Goal: Task Accomplishment & Management: Complete application form

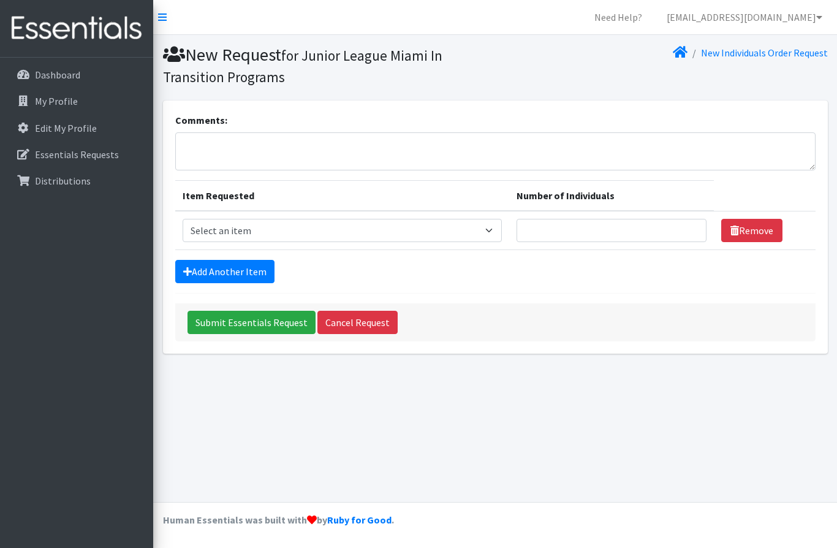
select select "10203"
click at [569, 227] on input "Number of Individuals" at bounding box center [612, 230] width 191 height 23
type input "14"
click at [217, 273] on link "Add Another Item" at bounding box center [224, 271] width 99 height 23
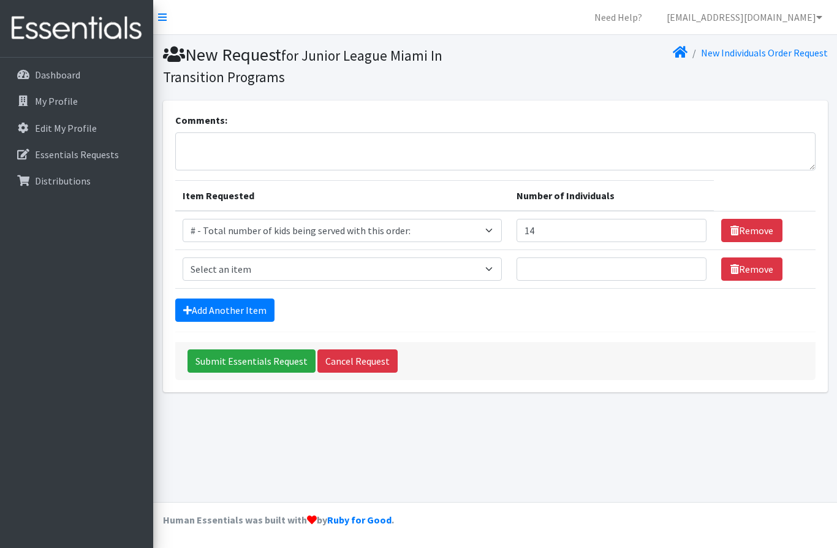
click at [242, 254] on td "Item Requested Select an item # - Total number of kids being served with this o…" at bounding box center [342, 269] width 334 height 39
click at [267, 271] on select "Select an item # - Total number of kids being served with this order: Baby wipe…" at bounding box center [342, 268] width 319 height 23
select select "2652"
click at [563, 266] on input "Number of Individuals" at bounding box center [612, 268] width 191 height 23
type input "4"
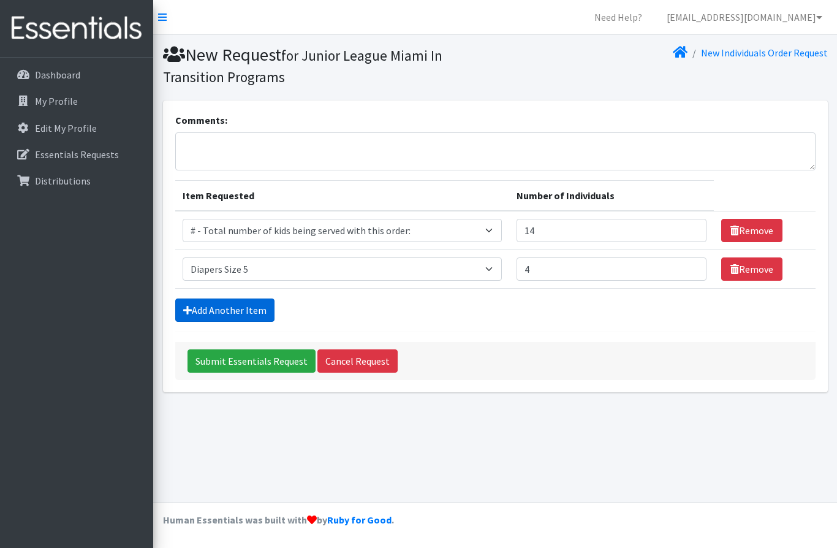
click at [211, 305] on link "Add Another Item" at bounding box center [224, 309] width 99 height 23
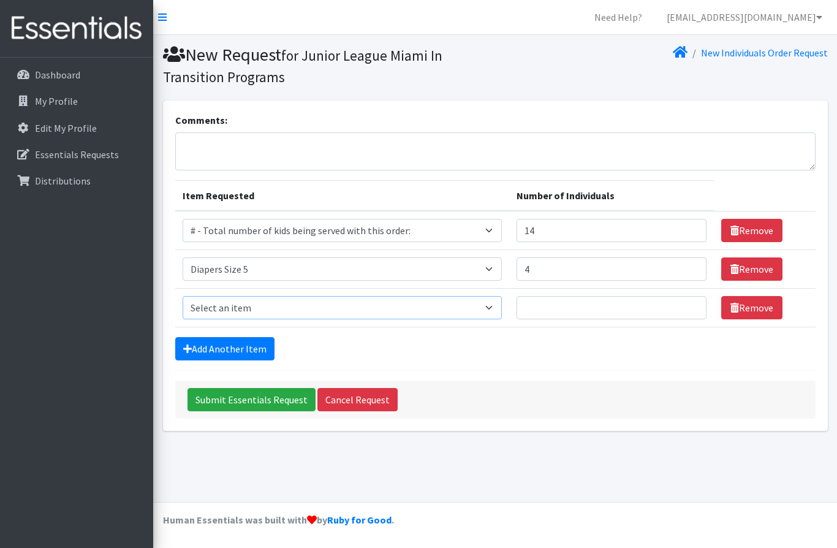
click at [240, 307] on select "Select an item # - Total number of kids being served with this order: Baby wipe…" at bounding box center [342, 307] width 319 height 23
select select "2674"
click at [545, 301] on input "Number of Individuals" at bounding box center [612, 307] width 191 height 23
type input "7"
click at [217, 348] on link "Add Another Item" at bounding box center [224, 348] width 99 height 23
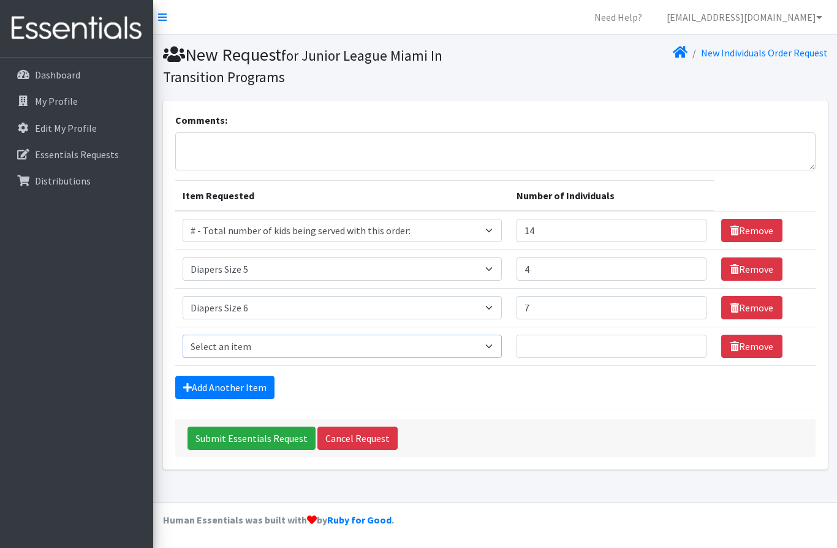
click at [232, 346] on select "Select an item # - Total number of kids being served with this order: Baby wipe…" at bounding box center [342, 346] width 319 height 23
select select "2665"
click at [552, 348] on input "Number of Individuals" at bounding box center [612, 346] width 191 height 23
type input "1"
click at [208, 385] on link "Add Another Item" at bounding box center [224, 387] width 99 height 23
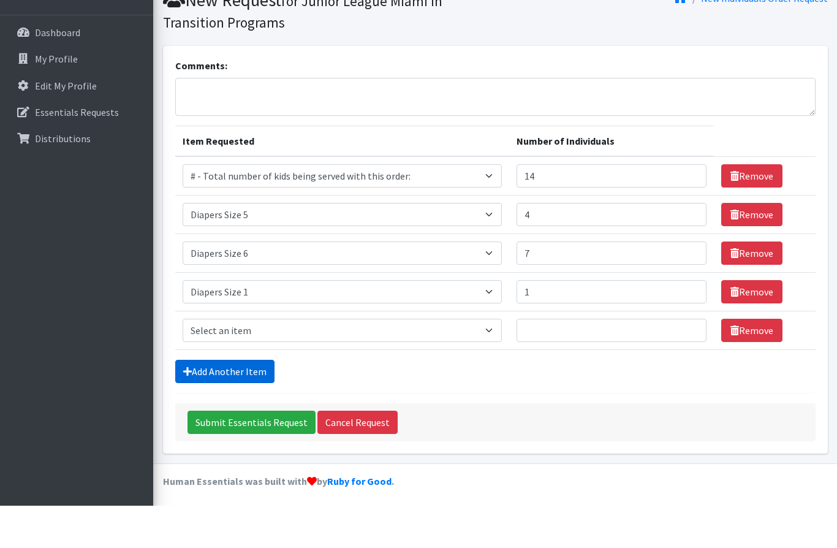
scroll to position [15, 0]
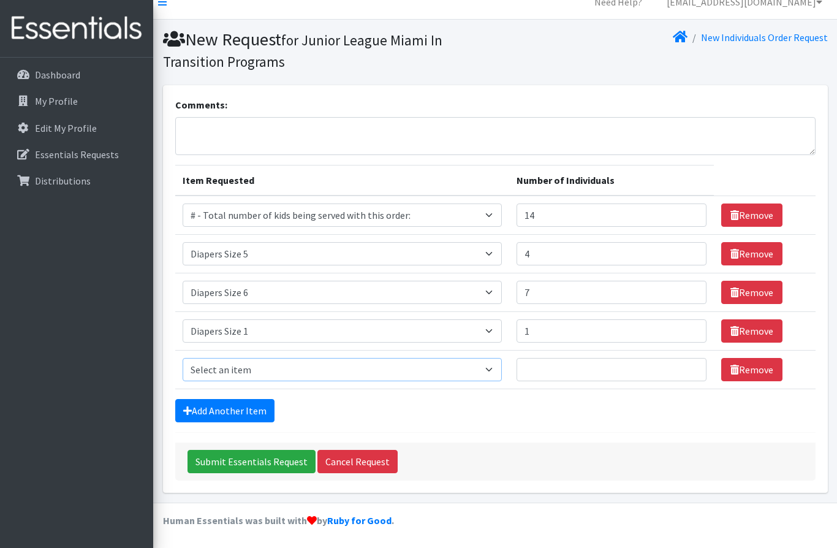
click at [211, 373] on select "Select an item # - Total number of kids being served with this order: Baby wipe…" at bounding box center [342, 369] width 319 height 23
select select "2668"
click at [555, 369] on input "Number of Individuals" at bounding box center [612, 369] width 191 height 23
type input "1"
click at [230, 414] on link "Add Another Item" at bounding box center [224, 410] width 99 height 23
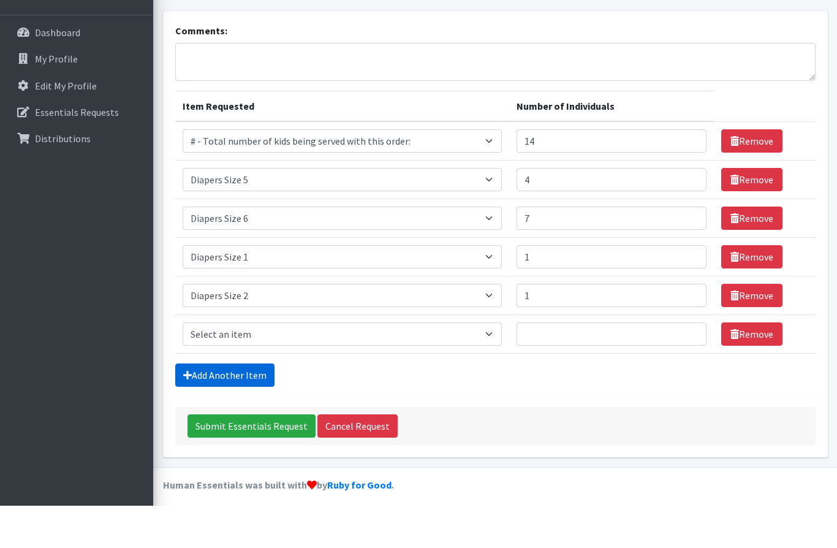
scroll to position [54, 0]
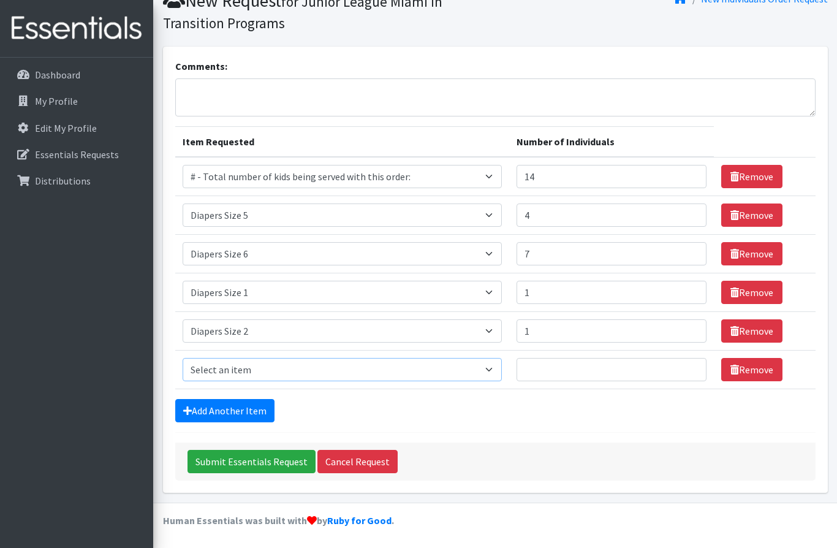
click at [224, 365] on select "Select an item # - Total number of kids being served with this order: Baby wipe…" at bounding box center [342, 369] width 319 height 23
select select "2644"
click at [559, 366] on input "Number of Individuals" at bounding box center [612, 369] width 191 height 23
type input "3"
click at [558, 180] on input "14" at bounding box center [612, 176] width 191 height 23
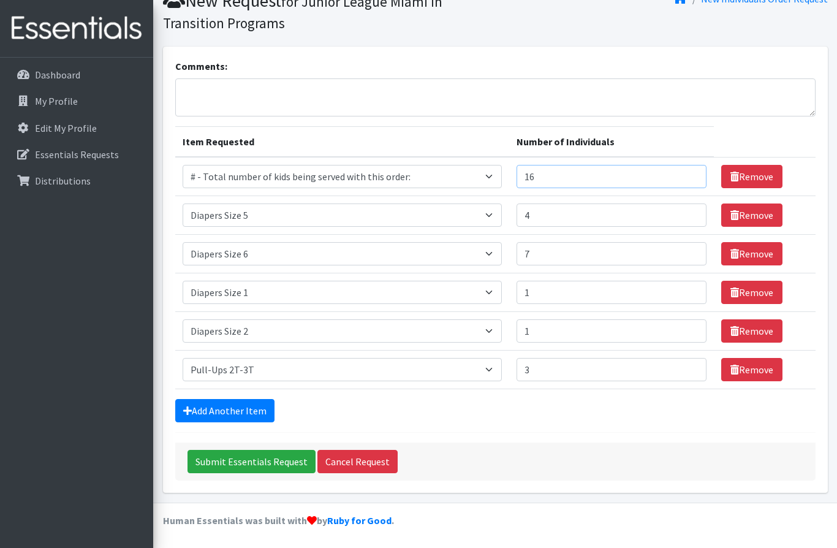
type input "16"
click at [564, 412] on div "Add Another Item" at bounding box center [495, 410] width 640 height 23
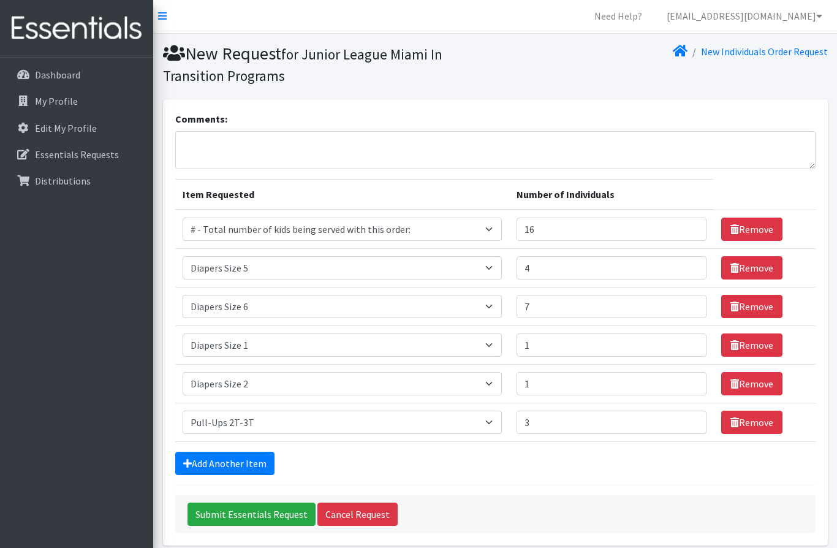
scroll to position [0, 0]
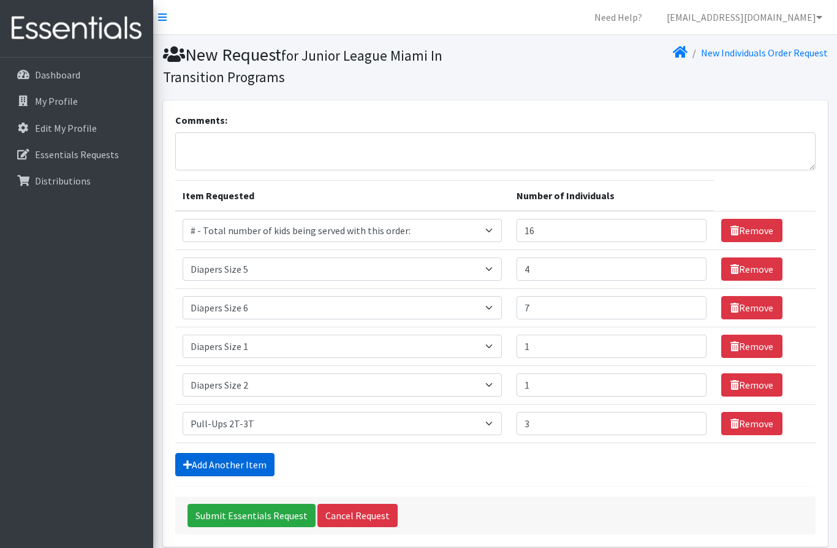
click at [248, 455] on link "Add Another Item" at bounding box center [224, 464] width 99 height 23
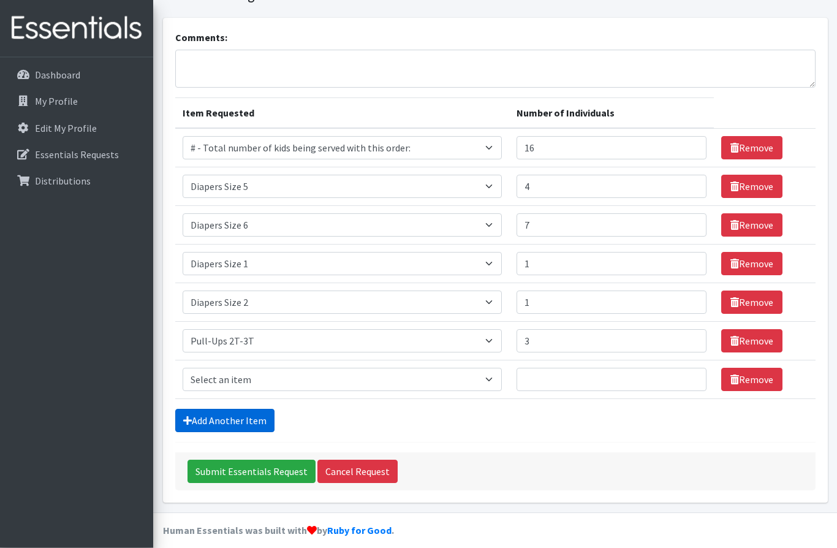
scroll to position [93, 0]
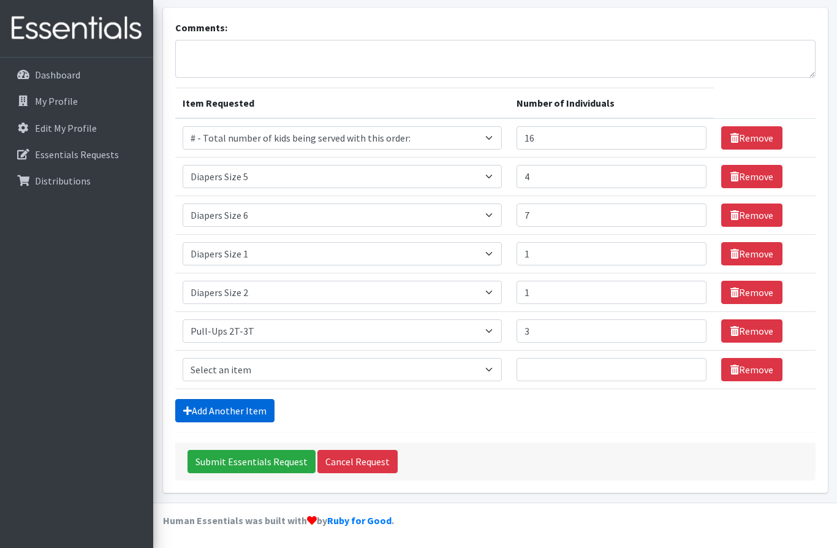
click at [245, 408] on link "Add Another Item" at bounding box center [224, 410] width 99 height 23
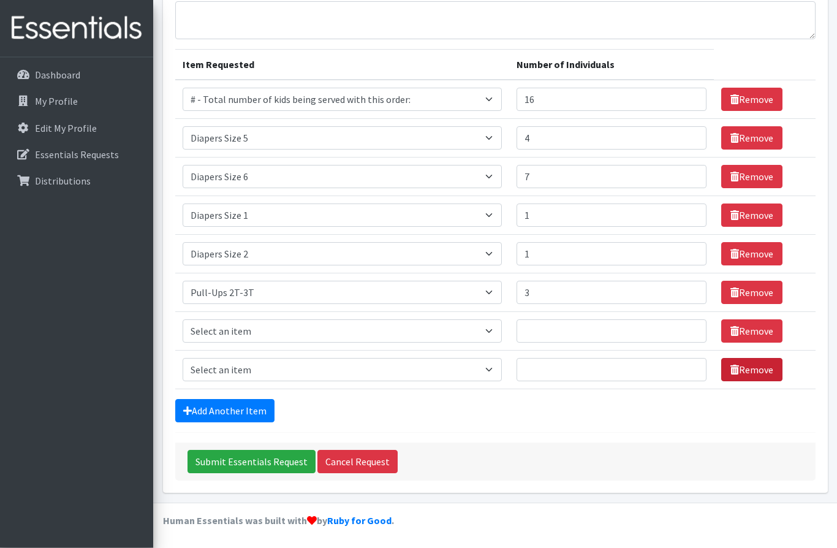
click at [746, 372] on link "Remove" at bounding box center [751, 369] width 61 height 23
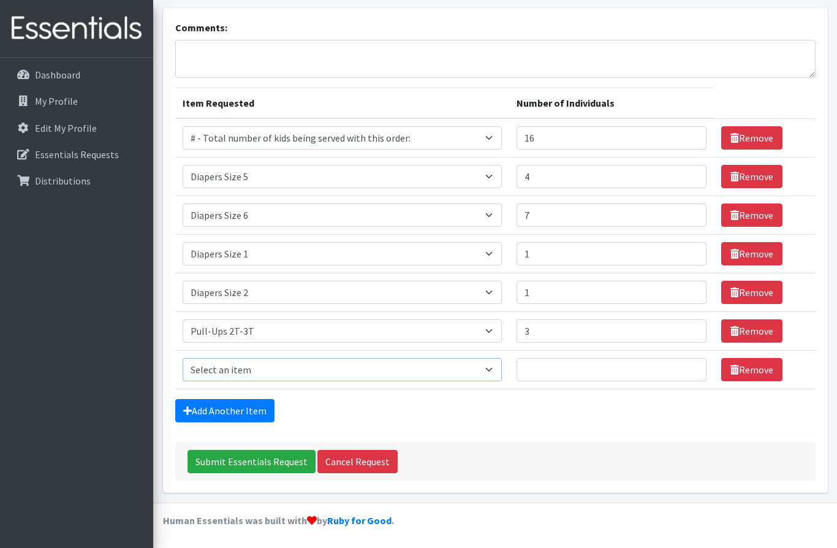
click at [502, 371] on select "Select an item # - Total number of kids being served with this order: Baby wipe…" at bounding box center [342, 369] width 319 height 23
select select "2649"
